Goal: Task Accomplishment & Management: Manage account settings

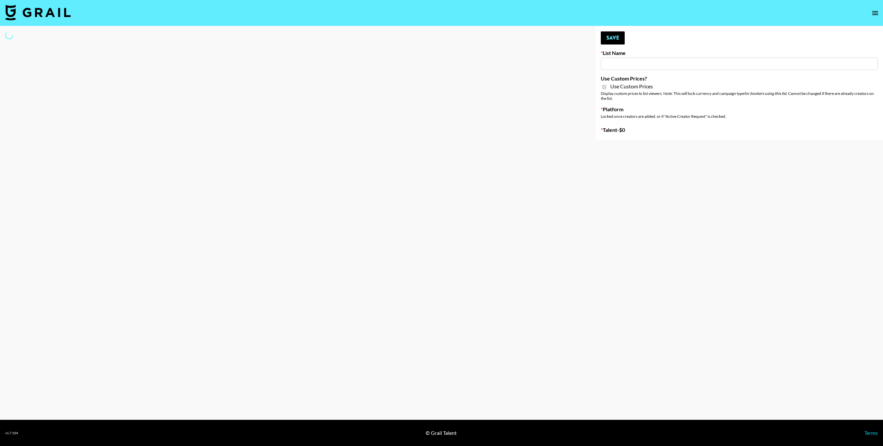
type input "Butcher Box ([DATE])"
checkbox input "true"
select select "Brand"
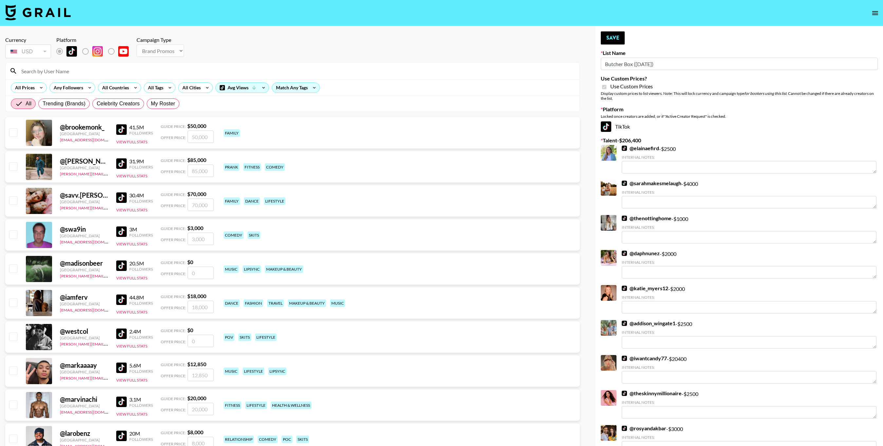
click at [271, 66] on input at bounding box center [296, 71] width 558 height 10
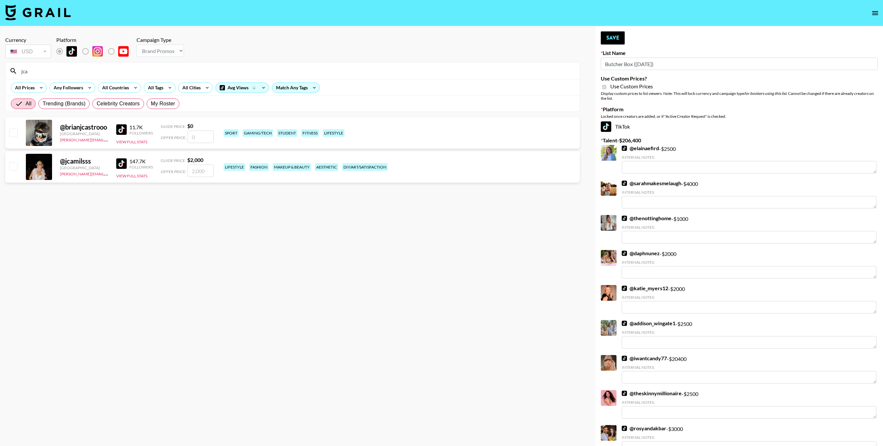
type input "jca"
click at [12, 168] on input "checkbox" at bounding box center [13, 166] width 8 height 8
checkbox input "true"
type input "2000"
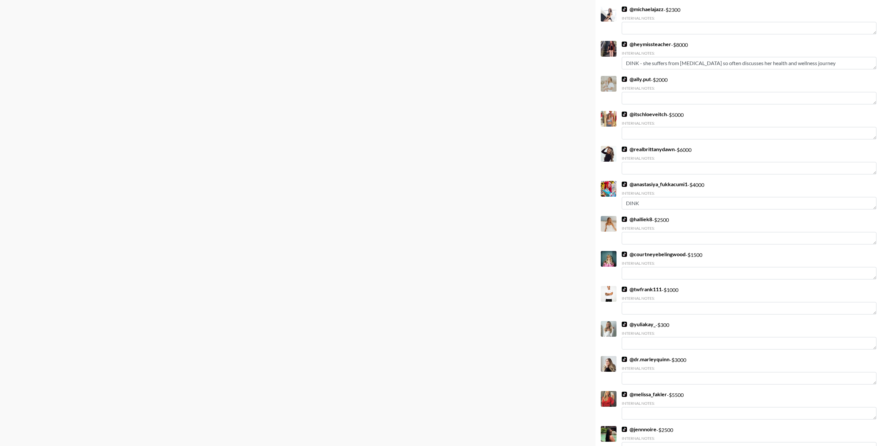
scroll to position [1624, 0]
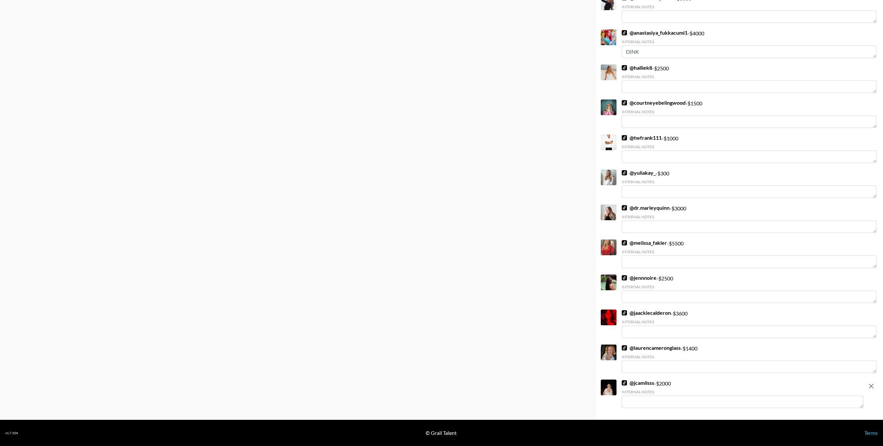
click at [658, 403] on textarea at bounding box center [742, 402] width 242 height 12
drag, startPoint x: 719, startPoint y: 404, endPoint x: 710, endPoint y: 403, distance: 8.8
click at [710, 403] on textarea "Dual income, no kids; NYC based and just married!" at bounding box center [742, 402] width 242 height 12
type textarea "Dual income, no kids; NYC based and newly married!"
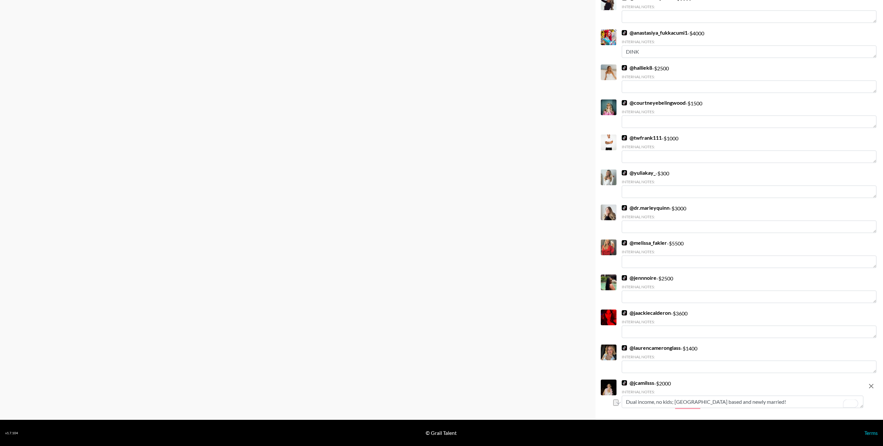
drag, startPoint x: 750, startPoint y: 401, endPoint x: 631, endPoint y: 391, distance: 119.6
click at [631, 391] on div "Internal Notes: Dual income, no kids; NYC based and newly married!" at bounding box center [742, 398] width 242 height 19
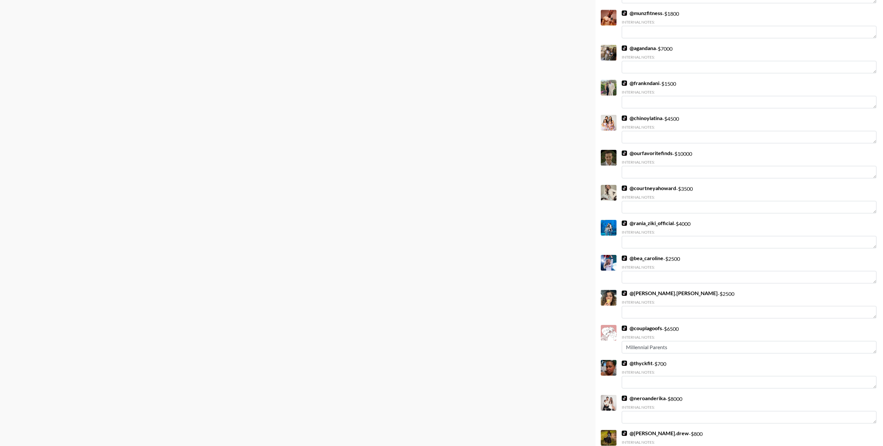
scroll to position [0, 0]
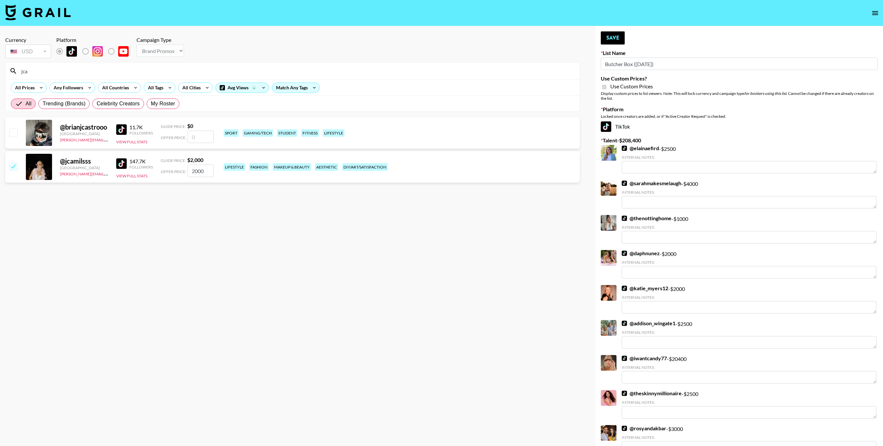
drag, startPoint x: 188, startPoint y: 172, endPoint x: 173, endPoint y: 172, distance: 14.4
click at [173, 172] on div "Offer Price: 2000" at bounding box center [187, 171] width 53 height 12
type input "3"
type input "3500"
click at [303, 314] on section "Currency USD USD ​ Platform Campaign Type Choose Type... Song Promos Brand Prom…" at bounding box center [292, 228] width 574 height 394
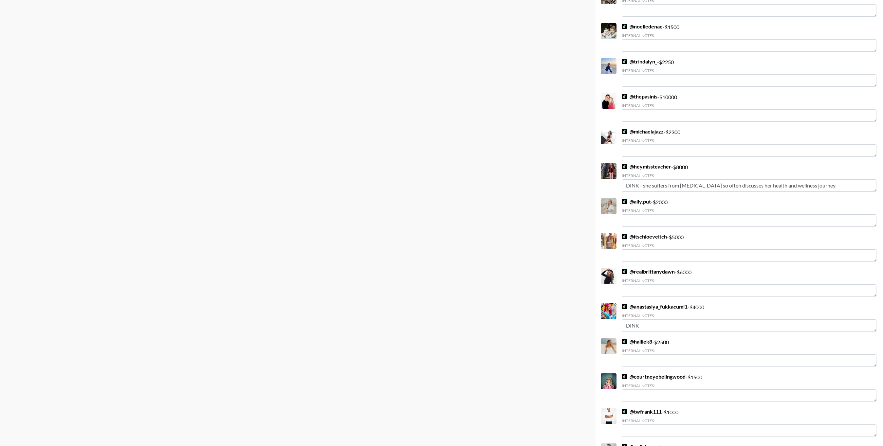
scroll to position [1624, 0]
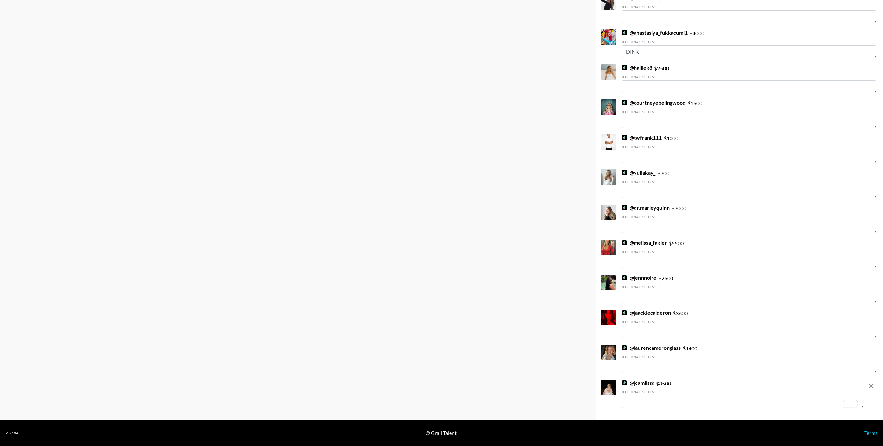
click at [660, 398] on textarea "To enrich screen reader interactions, please activate Accessibility in Grammarl…" at bounding box center [742, 402] width 242 height 12
paste textarea "Dual income, no kids; NYC based and newly married!"
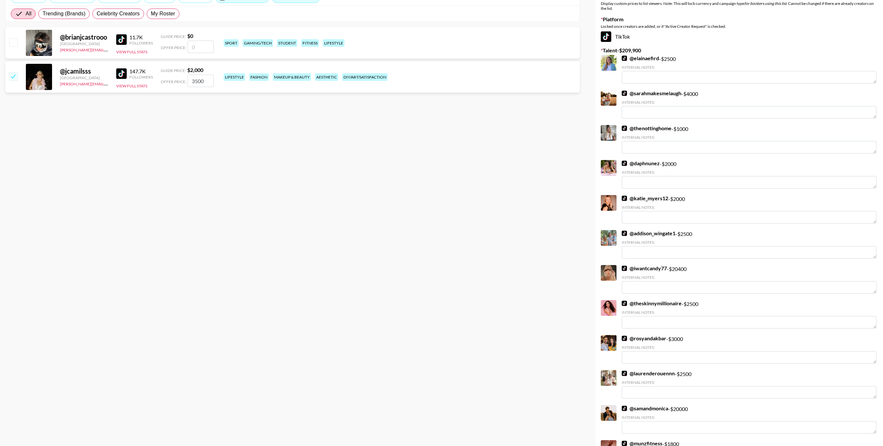
scroll to position [0, 0]
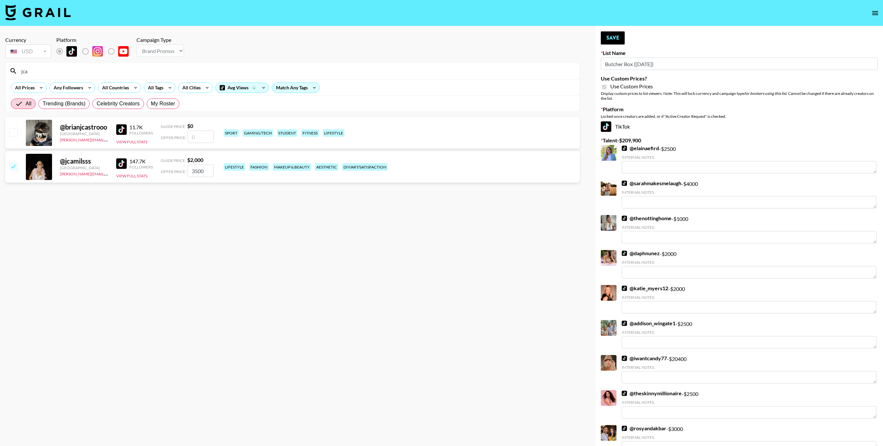
type textarea "Dual income, no kids; NYC based and newly married!"
click at [614, 40] on button "Save" at bounding box center [613, 37] width 24 height 13
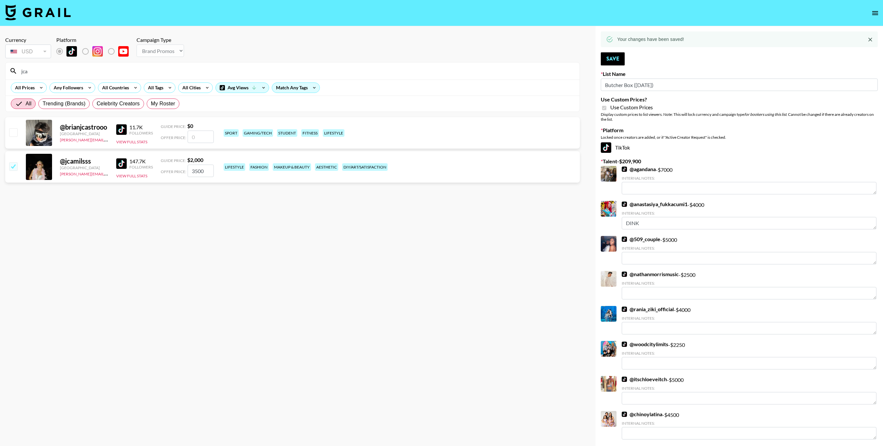
click at [613, 59] on button "Save" at bounding box center [613, 58] width 24 height 13
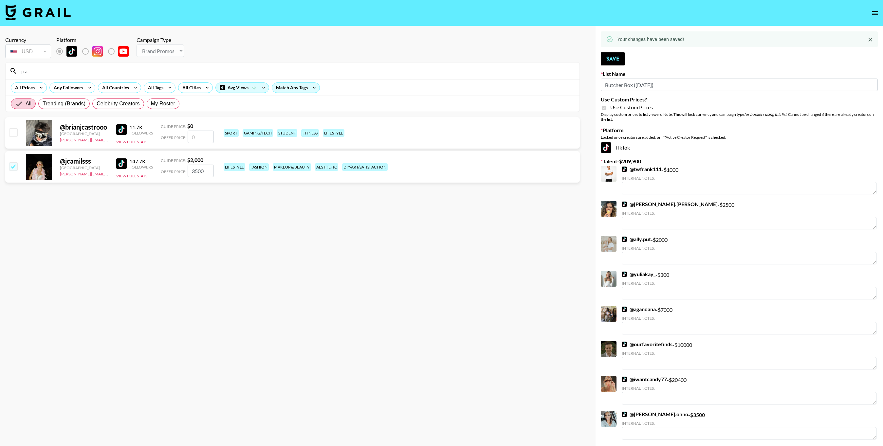
click at [67, 12] on img at bounding box center [37, 13] width 65 height 16
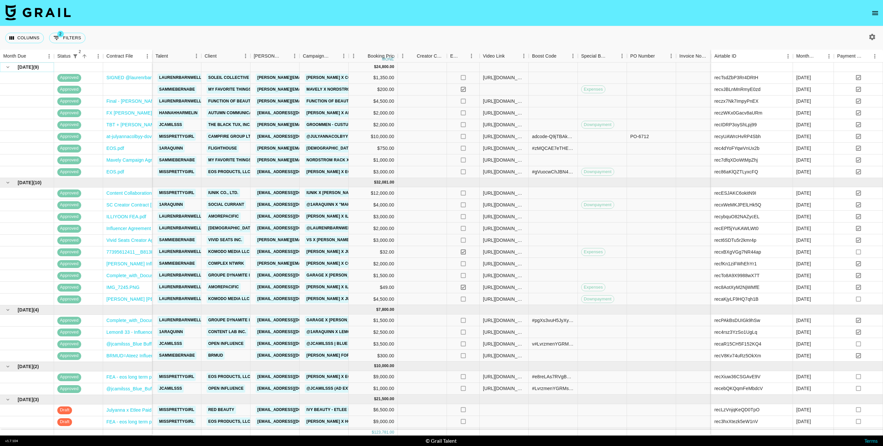
click at [7, 66] on icon "hide children" at bounding box center [8, 67] width 6 height 6
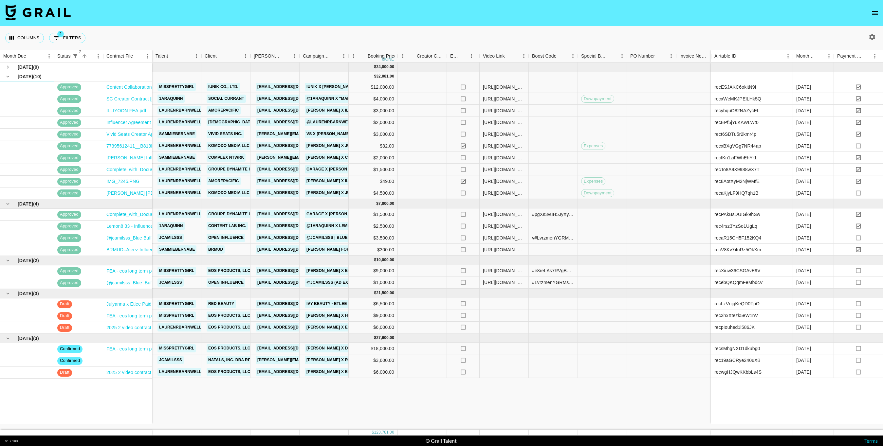
click at [8, 75] on icon "hide children" at bounding box center [8, 77] width 6 height 6
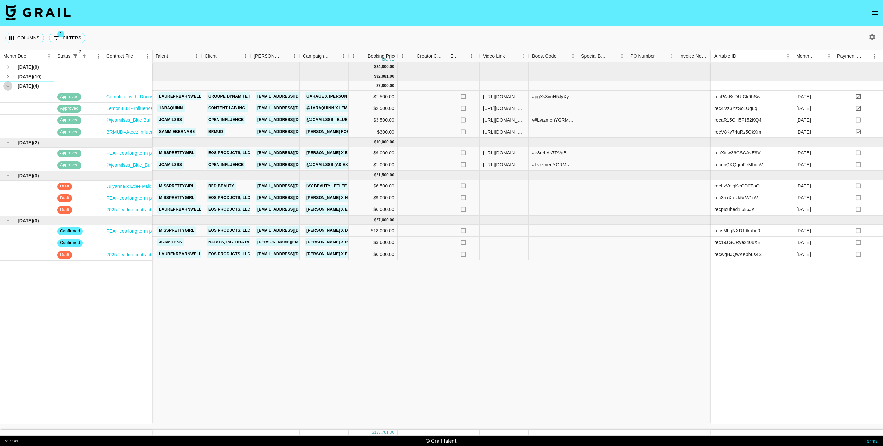
click at [10, 86] on icon "hide children" at bounding box center [8, 86] width 6 height 6
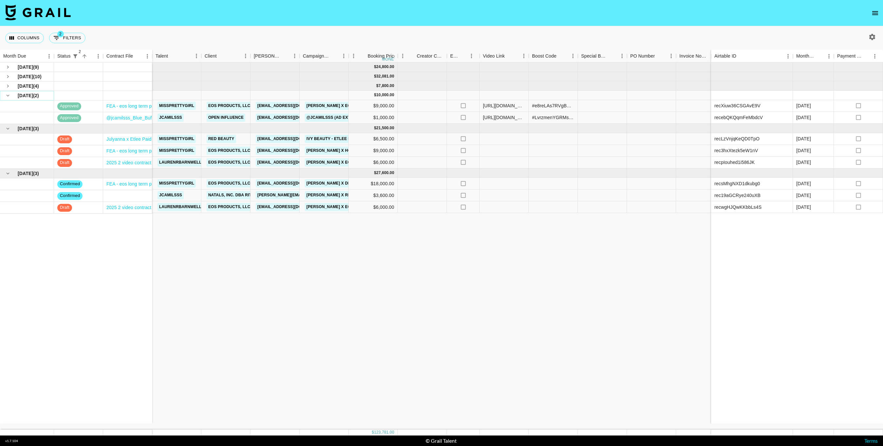
click at [8, 94] on icon "hide children" at bounding box center [8, 96] width 6 height 6
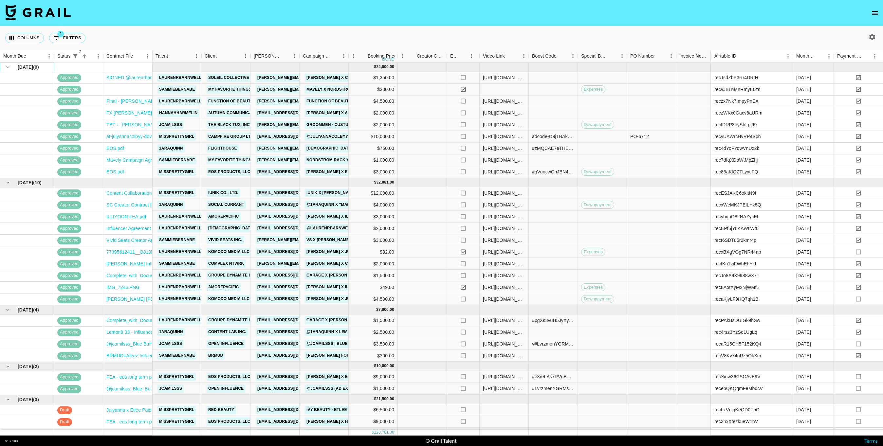
click at [10, 68] on icon "hide children" at bounding box center [8, 67] width 6 height 6
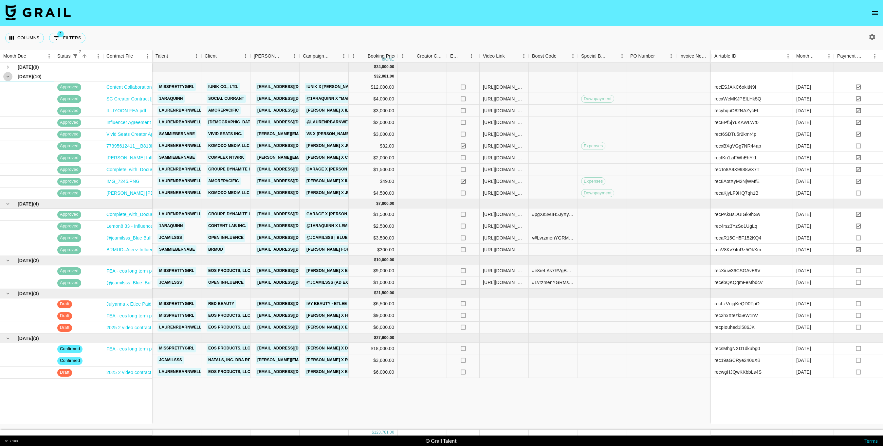
click at [9, 76] on icon "hide children" at bounding box center [8, 77] width 6 height 6
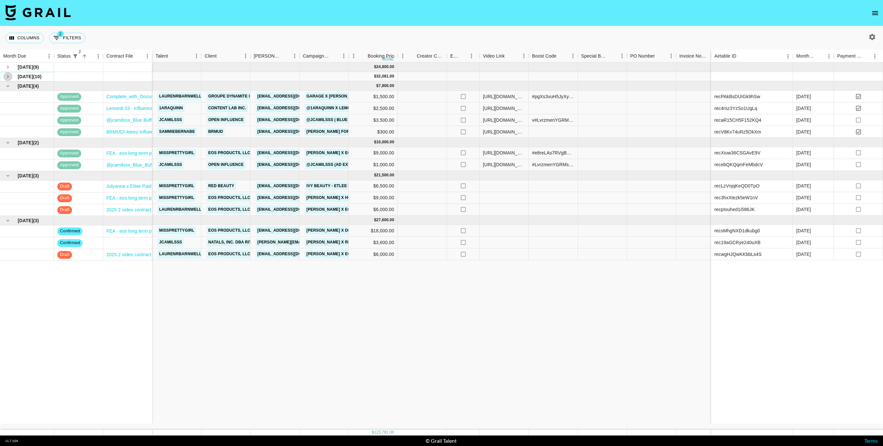
click at [9, 75] on icon "see children" at bounding box center [8, 77] width 6 height 6
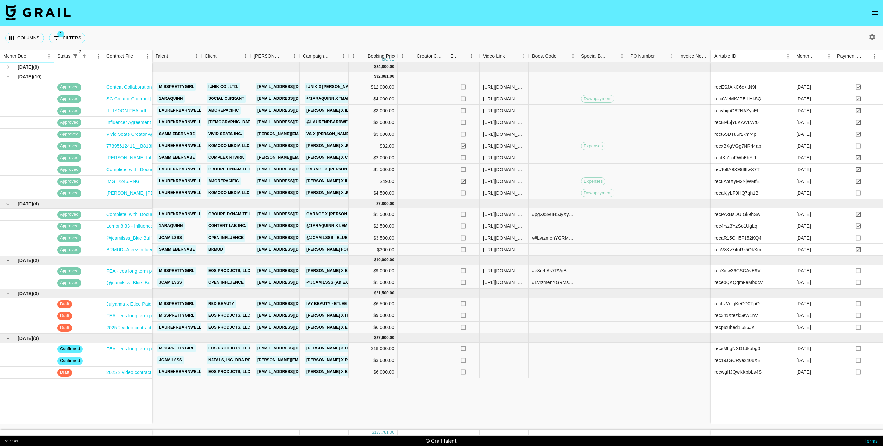
click at [9, 66] on icon "see children" at bounding box center [8, 67] width 6 height 6
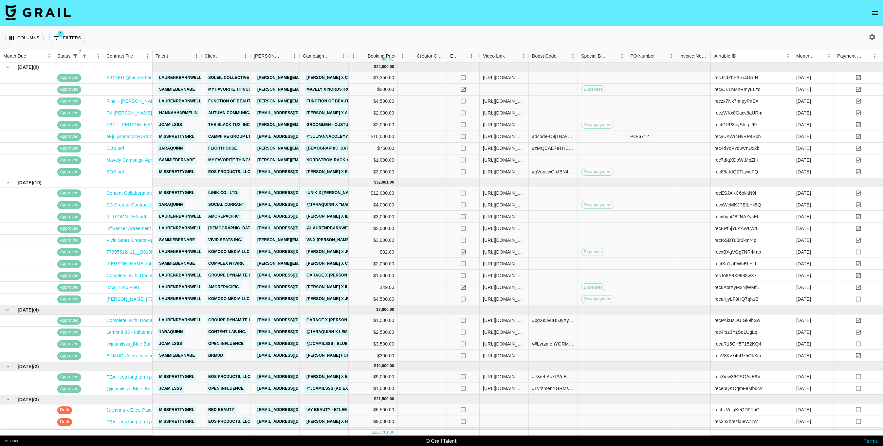
click at [870, 41] on icon "button" at bounding box center [872, 37] width 8 height 8
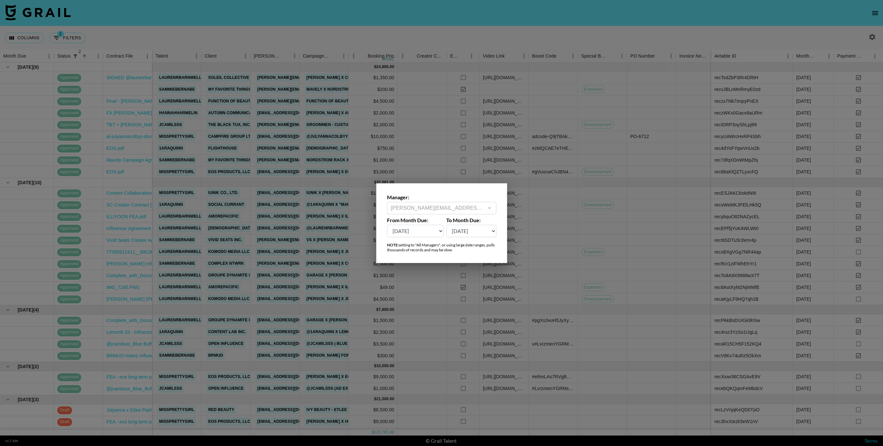
click at [437, 232] on select "[DATE] Aug '[DATE] Jun '[DATE] Apr '[DATE] Feb '[DATE] Dec '[DATE] Oct '[DATE] …" at bounding box center [415, 231] width 57 height 12
select select "[DATE]"
click at [387, 225] on select "[DATE] Aug '[DATE] Jun '[DATE] Apr '[DATE] Feb '[DATE] Dec '[DATE] Oct '[DATE] …" at bounding box center [415, 231] width 57 height 12
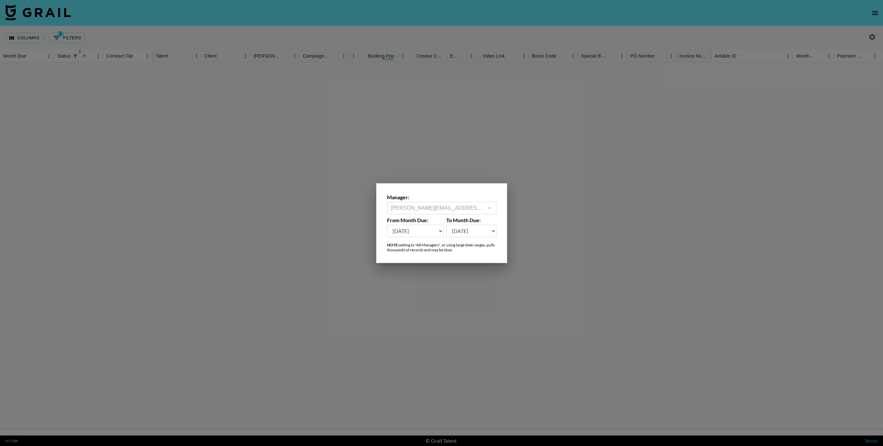
click at [576, 224] on div at bounding box center [441, 223] width 883 height 446
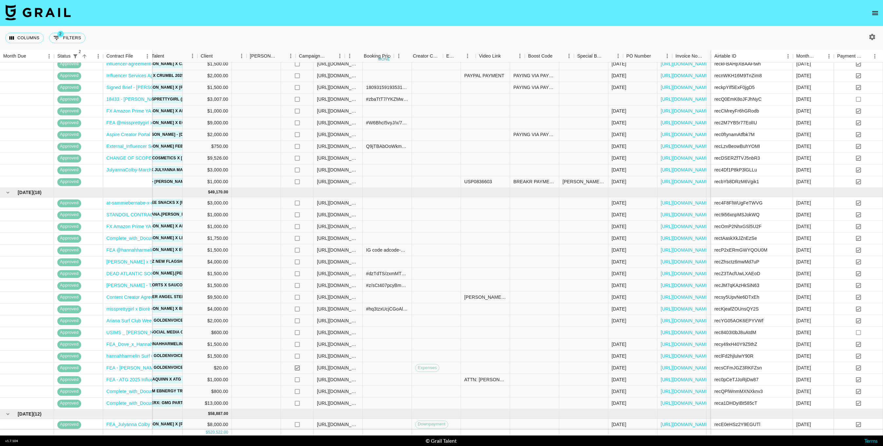
scroll to position [812, 188]
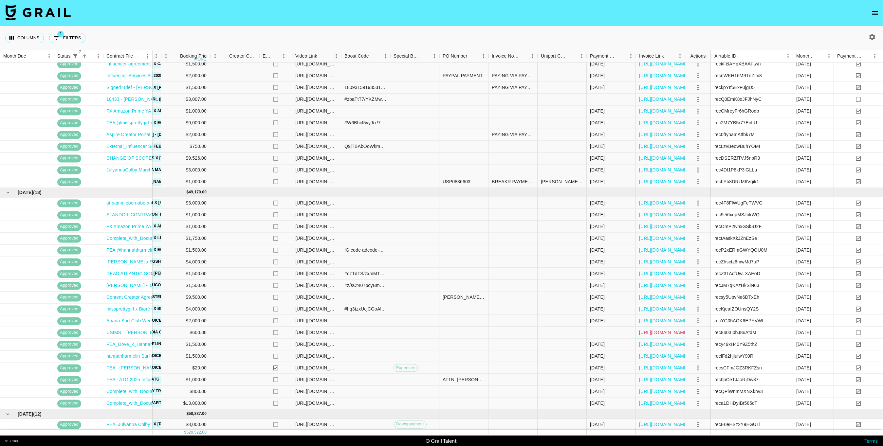
click at [667, 330] on link "[URL][DOMAIN_NAME]" at bounding box center [663, 332] width 49 height 7
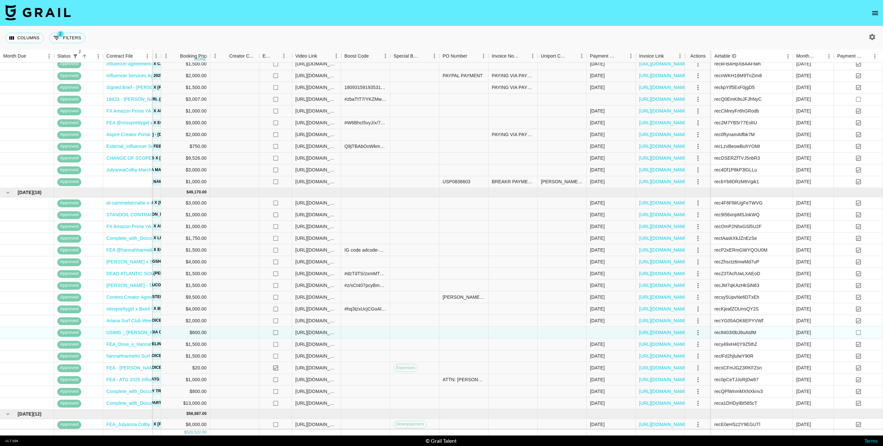
click at [870, 37] on icon "button" at bounding box center [872, 37] width 6 height 6
select select "[DATE]"
